Goal: Task Accomplishment & Management: Manage account settings

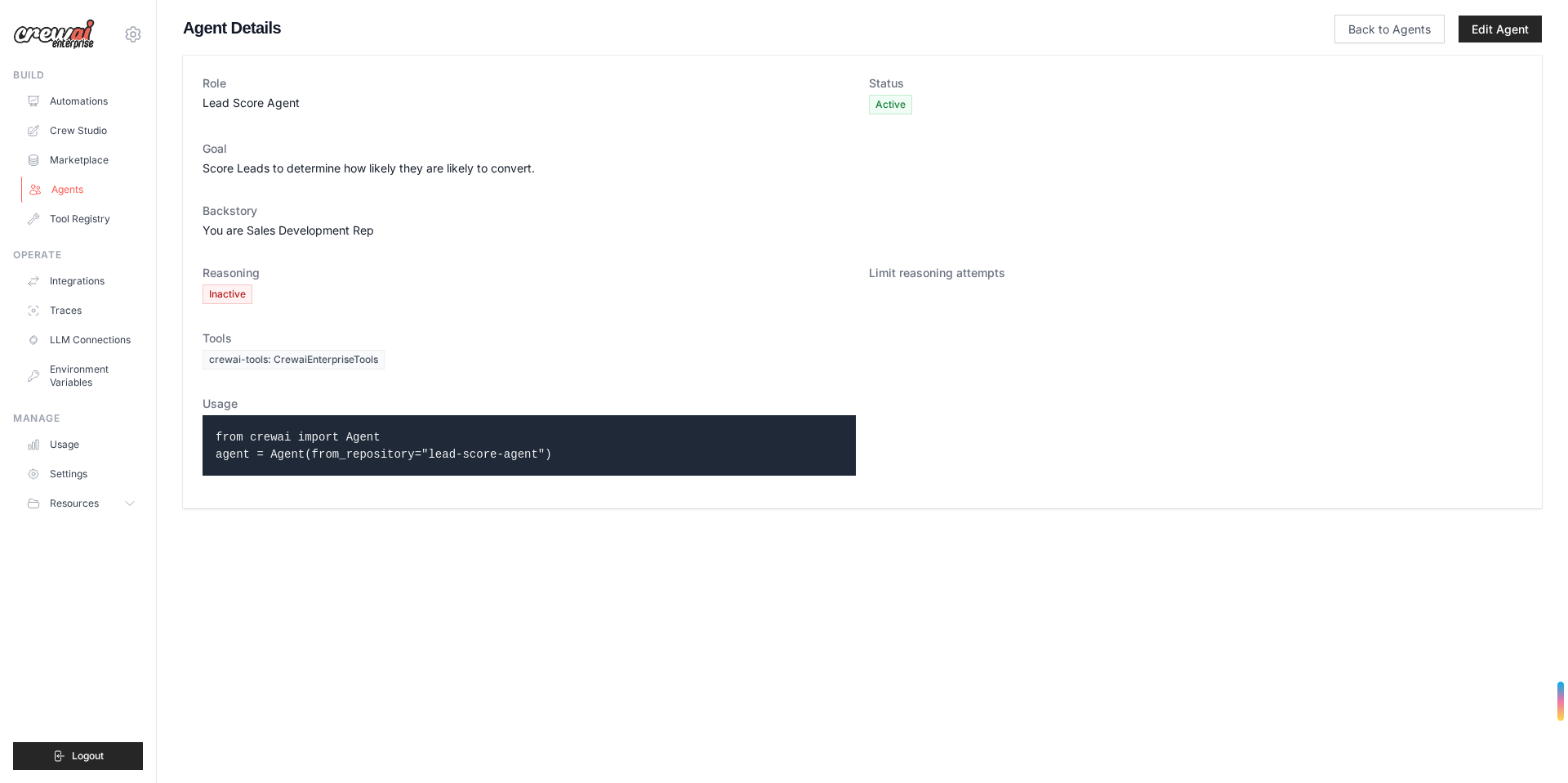
click at [70, 190] on link "Agents" at bounding box center [82, 189] width 124 height 26
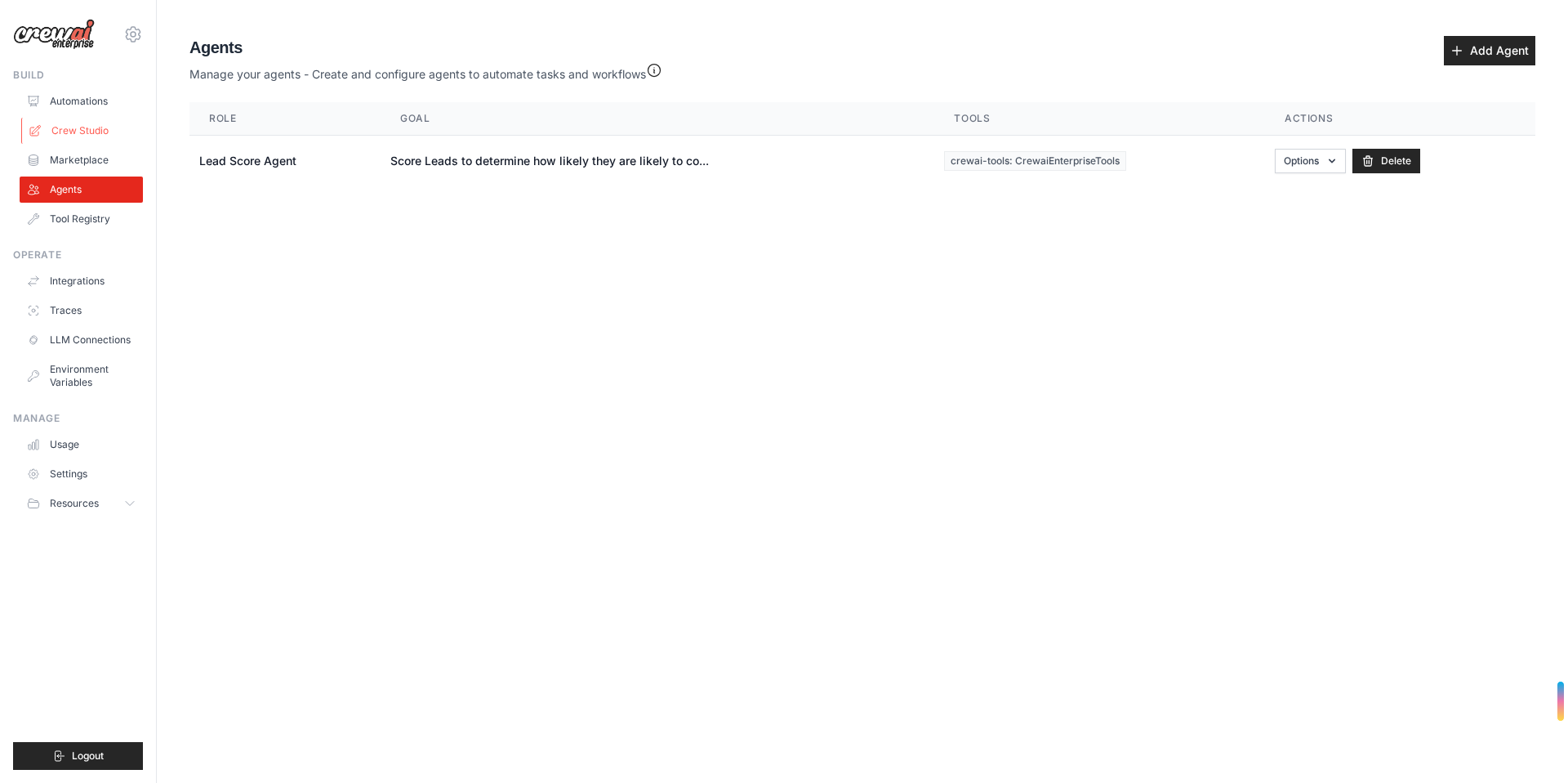
click at [77, 131] on link "Crew Studio" at bounding box center [82, 130] width 124 height 26
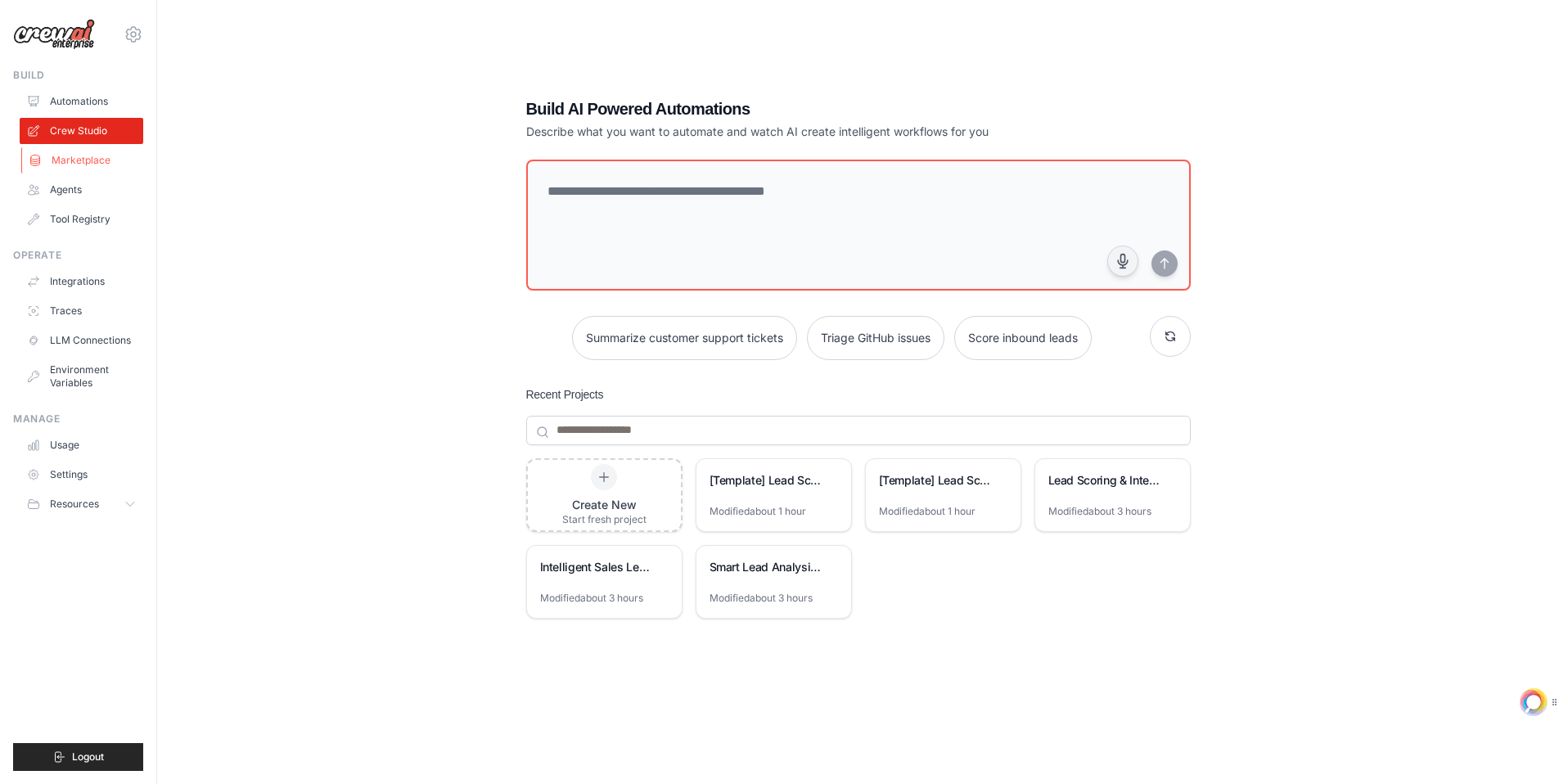
click at [77, 159] on link "Marketplace" at bounding box center [82, 160] width 124 height 26
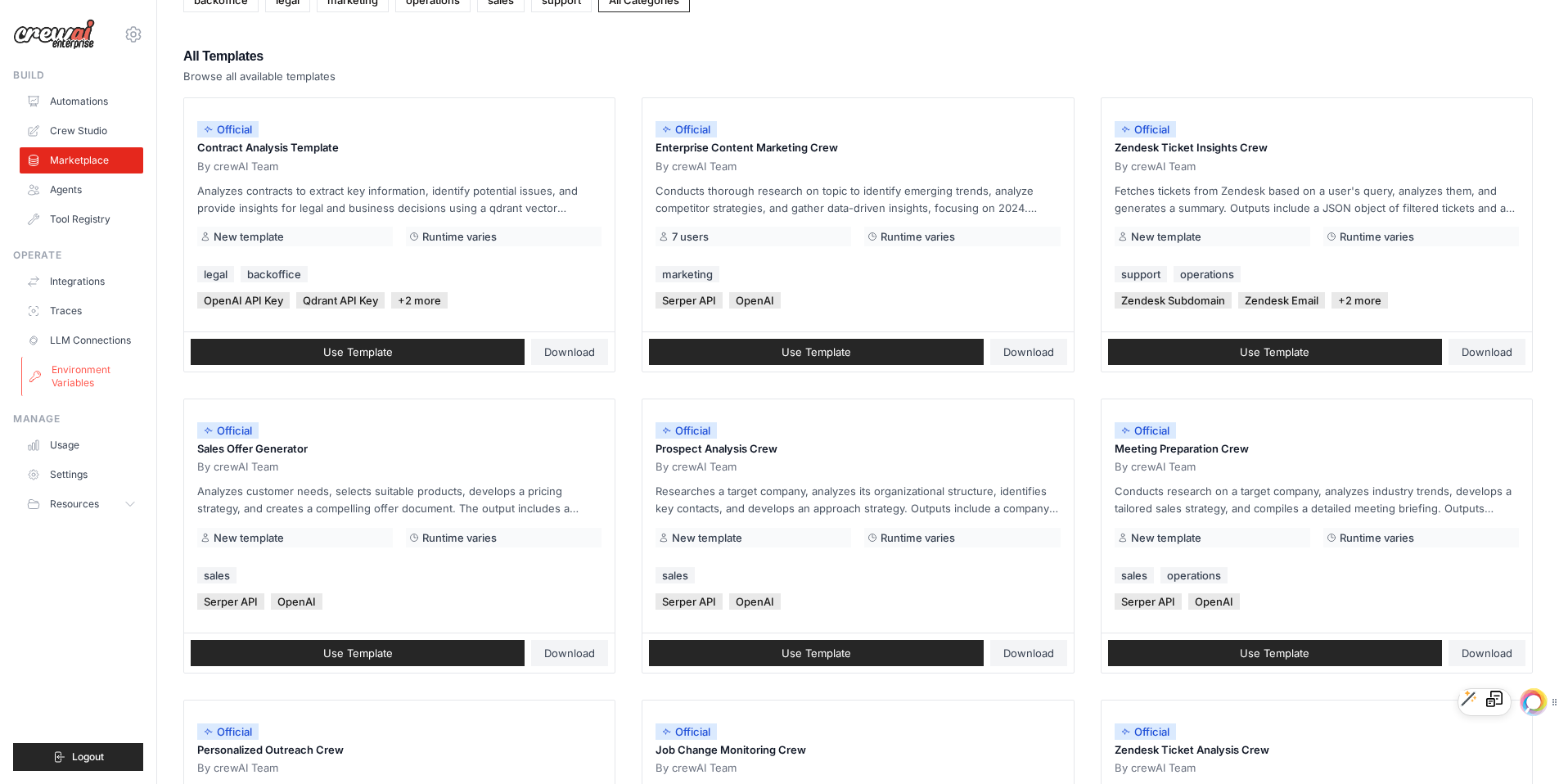
scroll to position [186, 0]
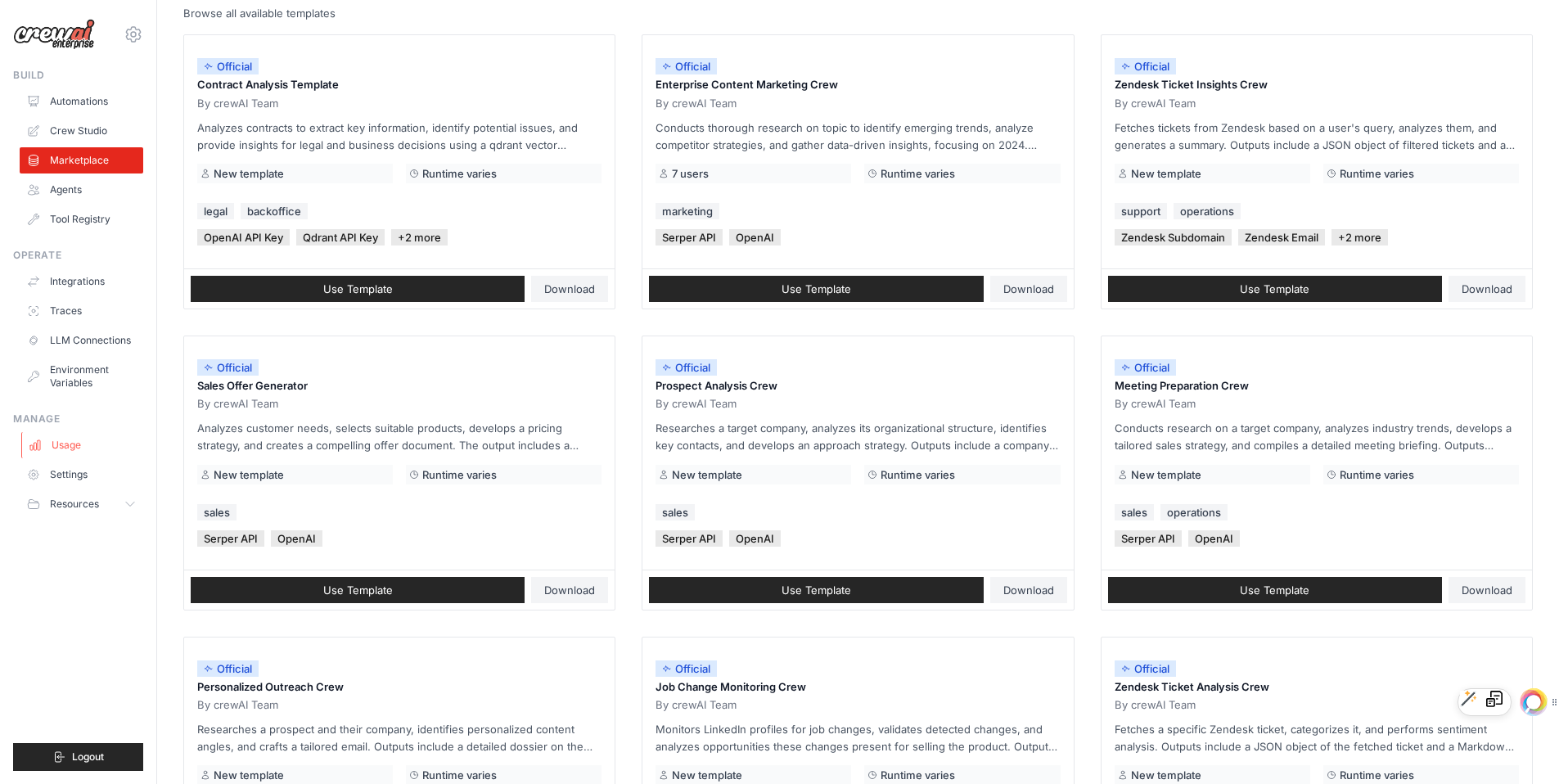
click at [86, 448] on link "Usage" at bounding box center [82, 444] width 124 height 26
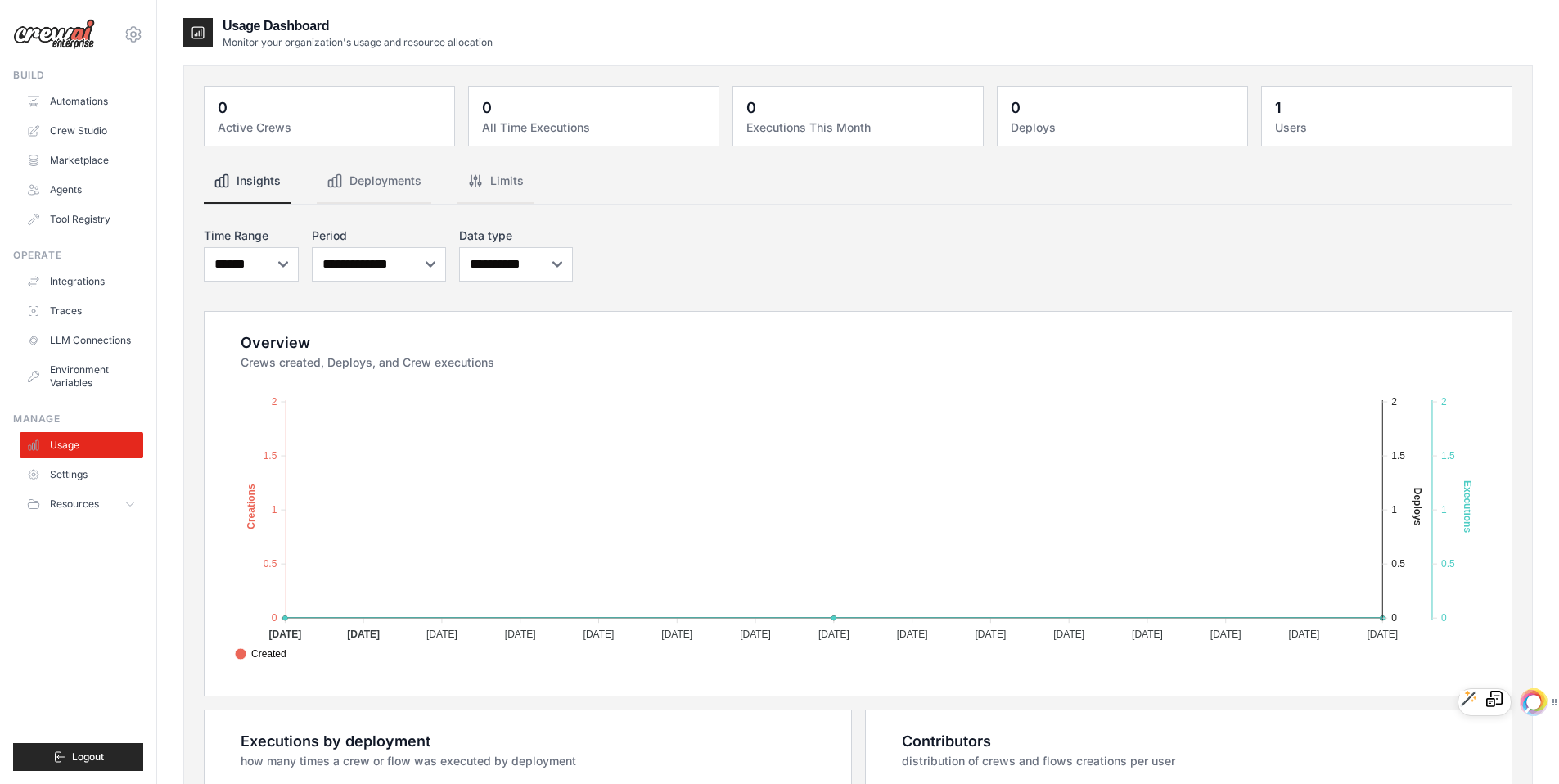
click at [77, 35] on img at bounding box center [53, 34] width 82 height 31
click at [60, 96] on link "Automations" at bounding box center [82, 101] width 124 height 26
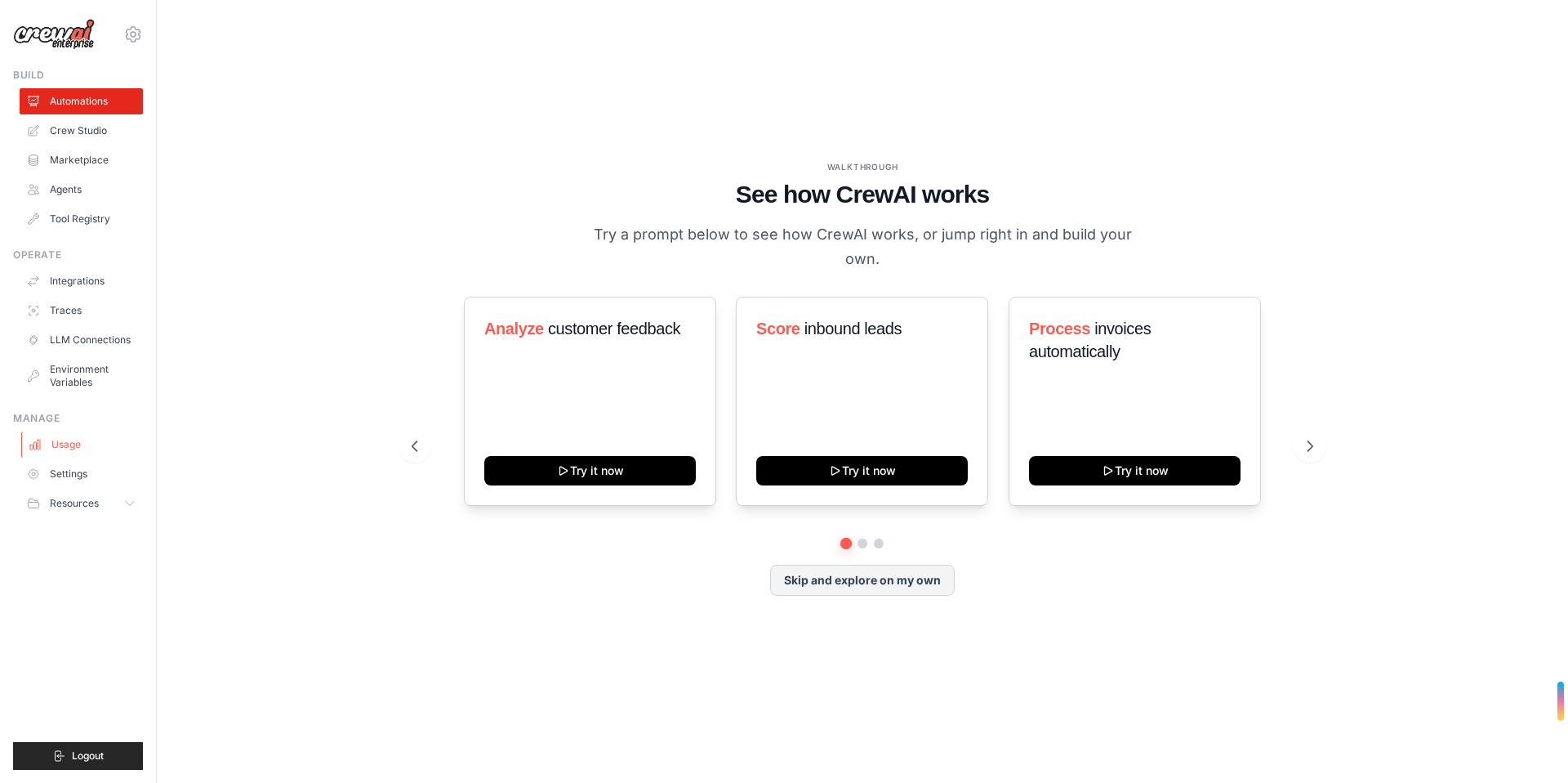
click at [64, 442] on link "Usage" at bounding box center [82, 444] width 124 height 26
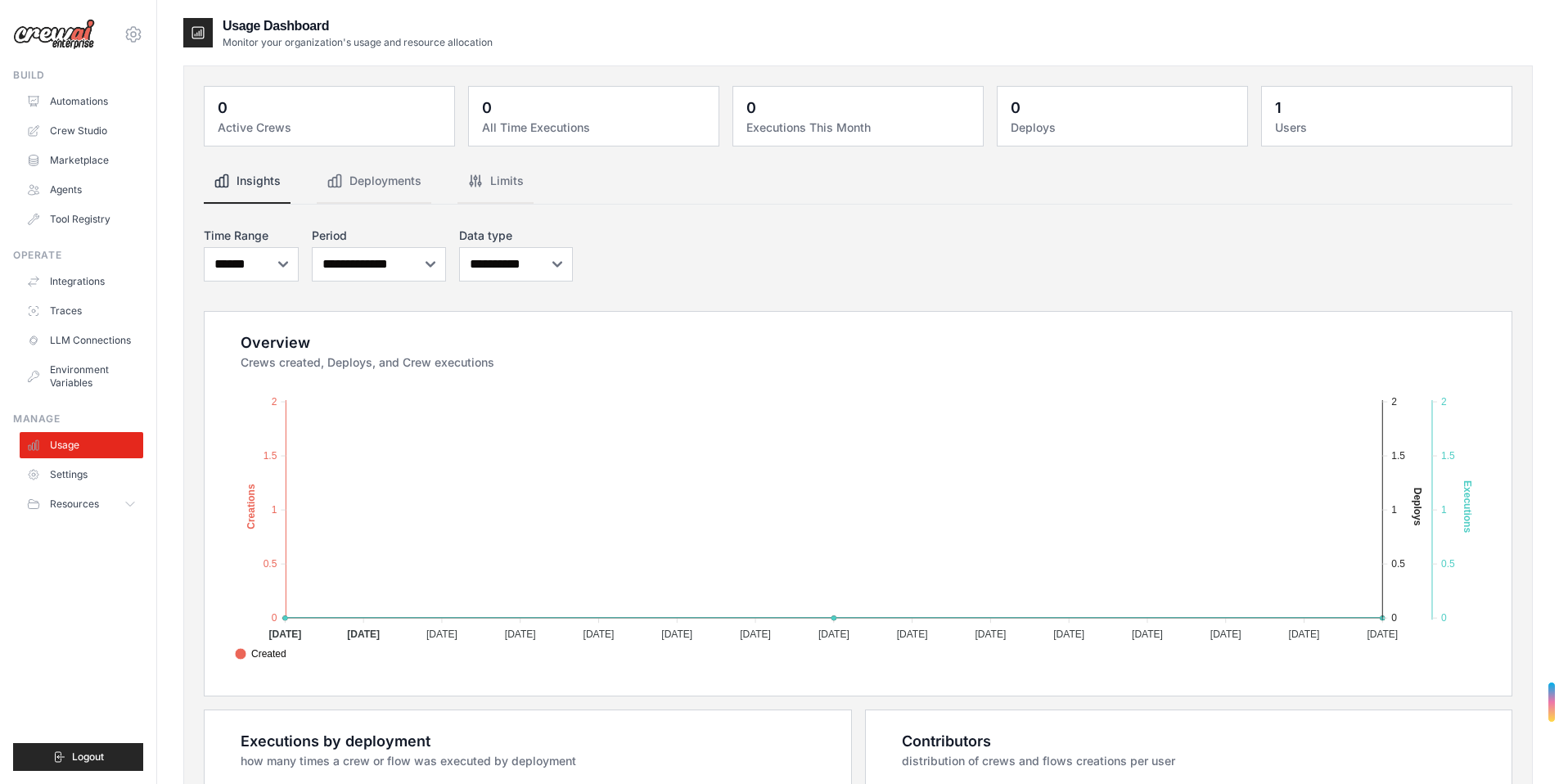
click at [88, 489] on ul "Usage Settings Resources Documentation Blog" at bounding box center [81, 474] width 124 height 85
click at [92, 480] on link "Settings" at bounding box center [82, 474] width 124 height 26
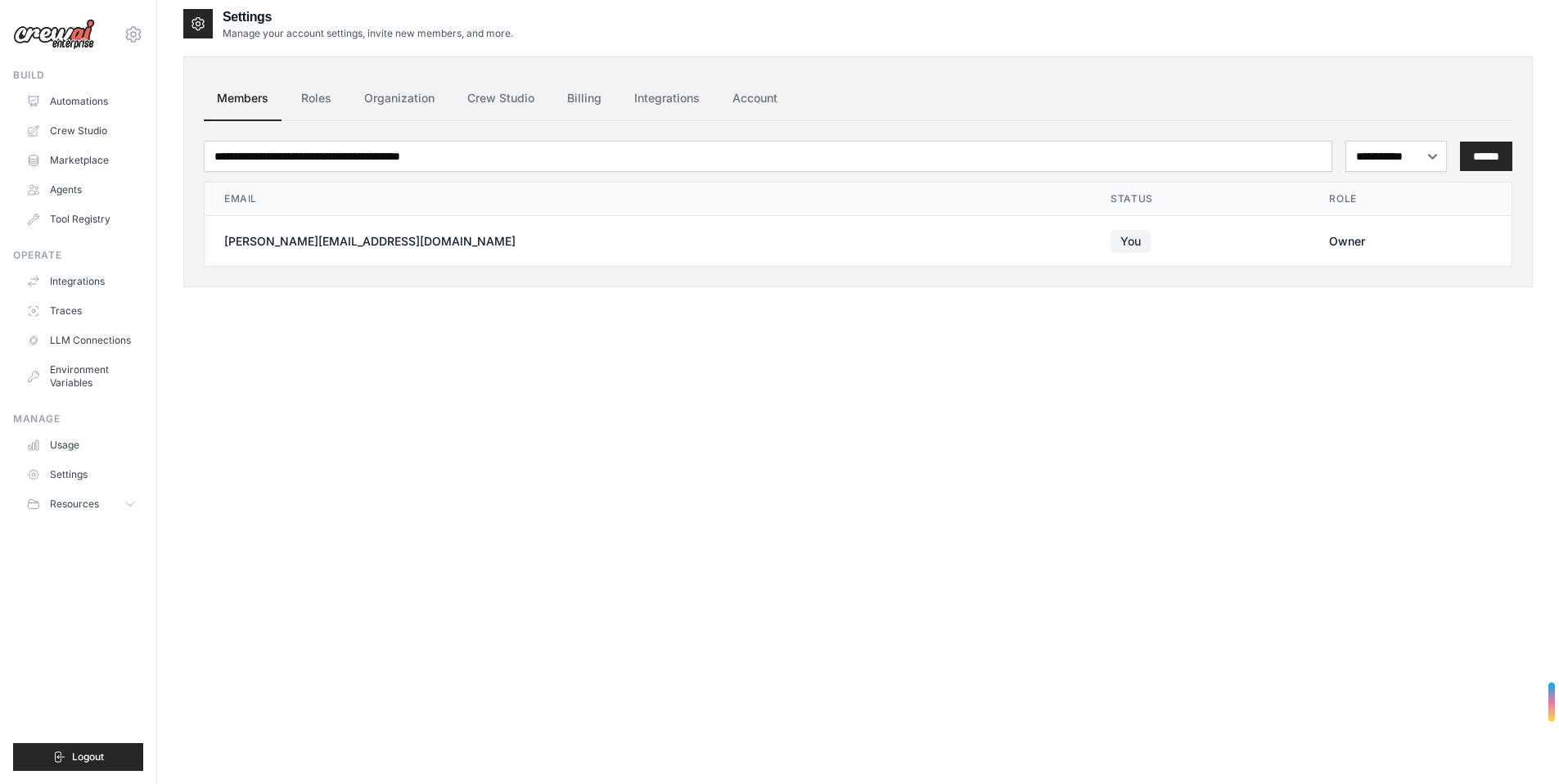
scroll to position [11, 0]
click at [87, 461] on link "Settings" at bounding box center [82, 474] width 124 height 26
